Goal: Navigation & Orientation: Go to known website

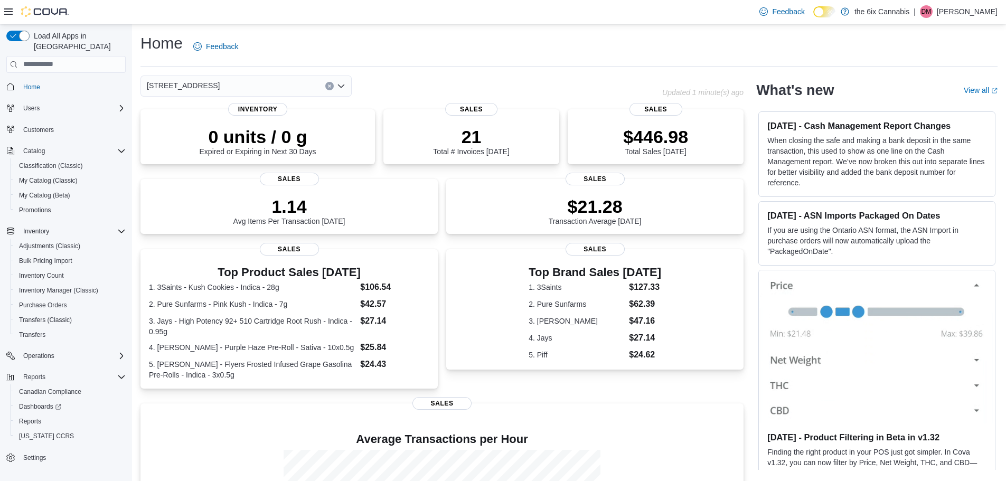
click at [332, 88] on button "Clear input" at bounding box center [329, 86] width 8 height 8
